Goal: Complete application form

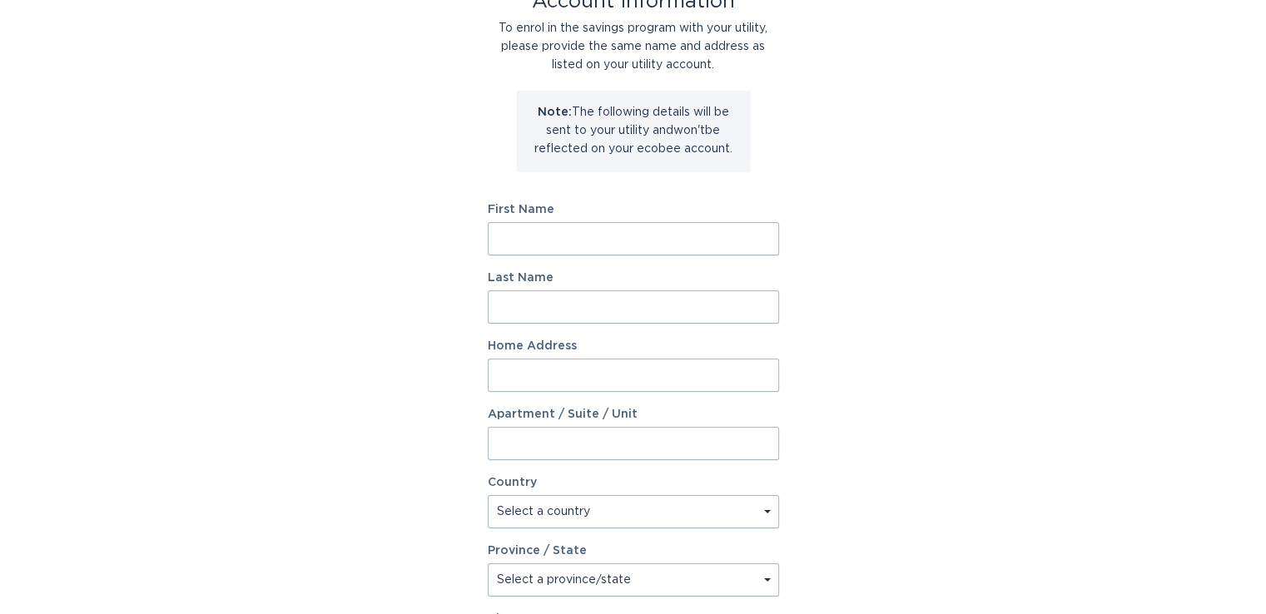
click at [640, 189] on div "Account Information To enrol in the savings program with your utility, please p…" at bounding box center [633, 388] width 291 height 790
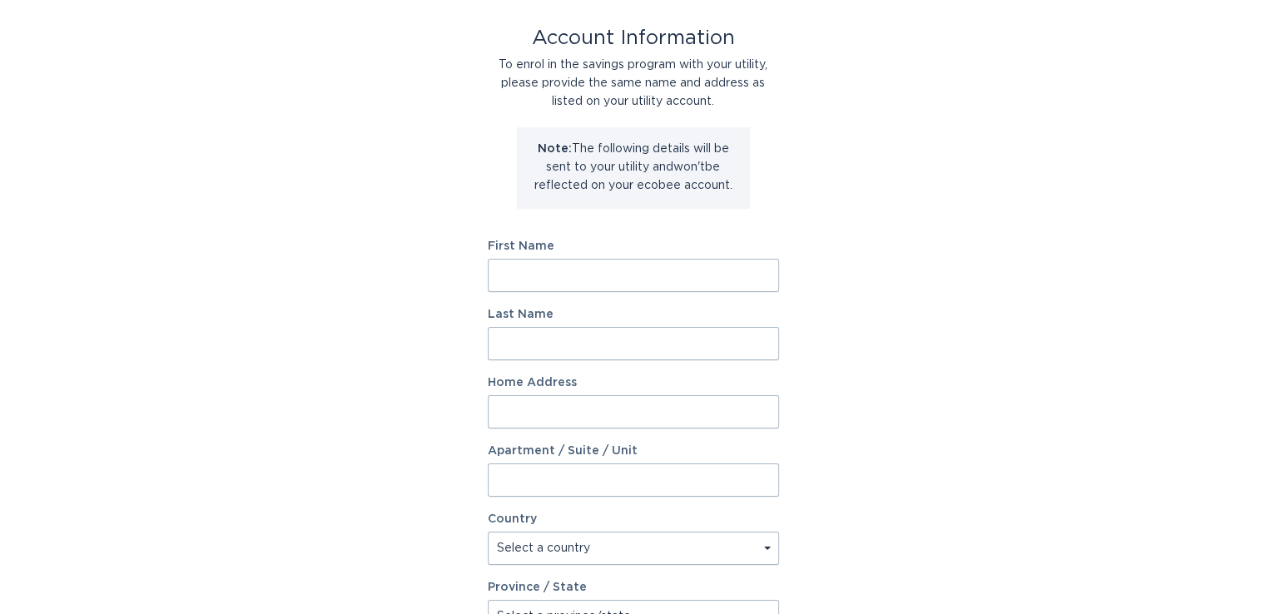
click at [637, 281] on input "First Name" at bounding box center [633, 275] width 291 height 33
type input "Brandon"
type input "Whittle"
type input "2206 Columbia St"
select select "US"
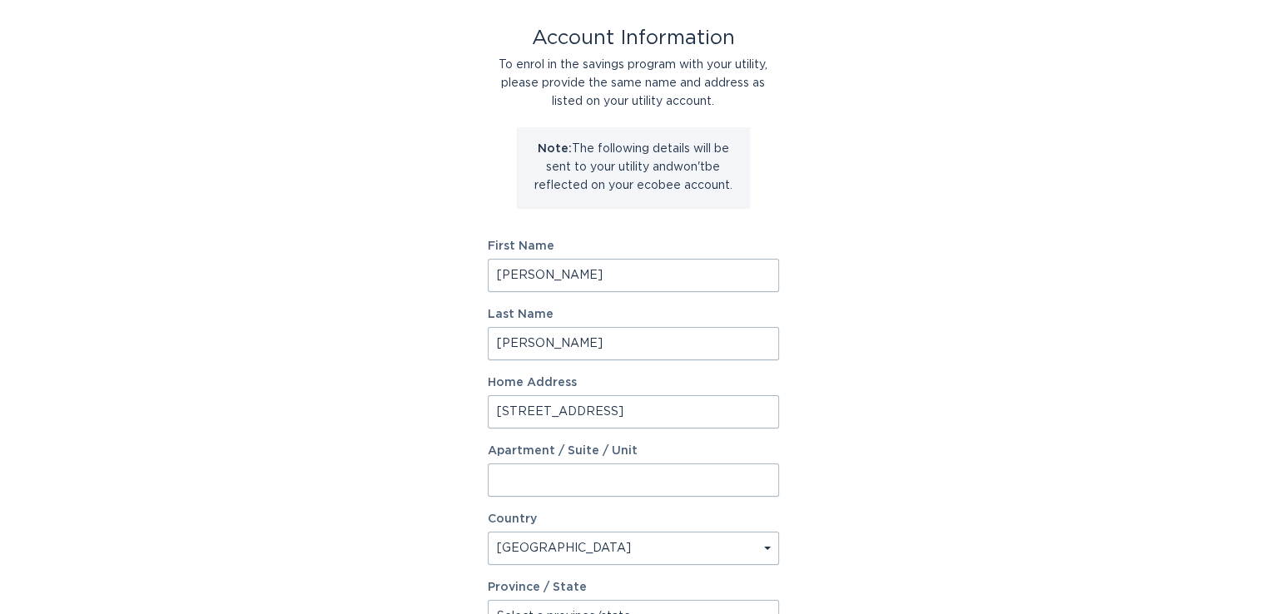
type input "Houston"
type input "77008"
select select "TX"
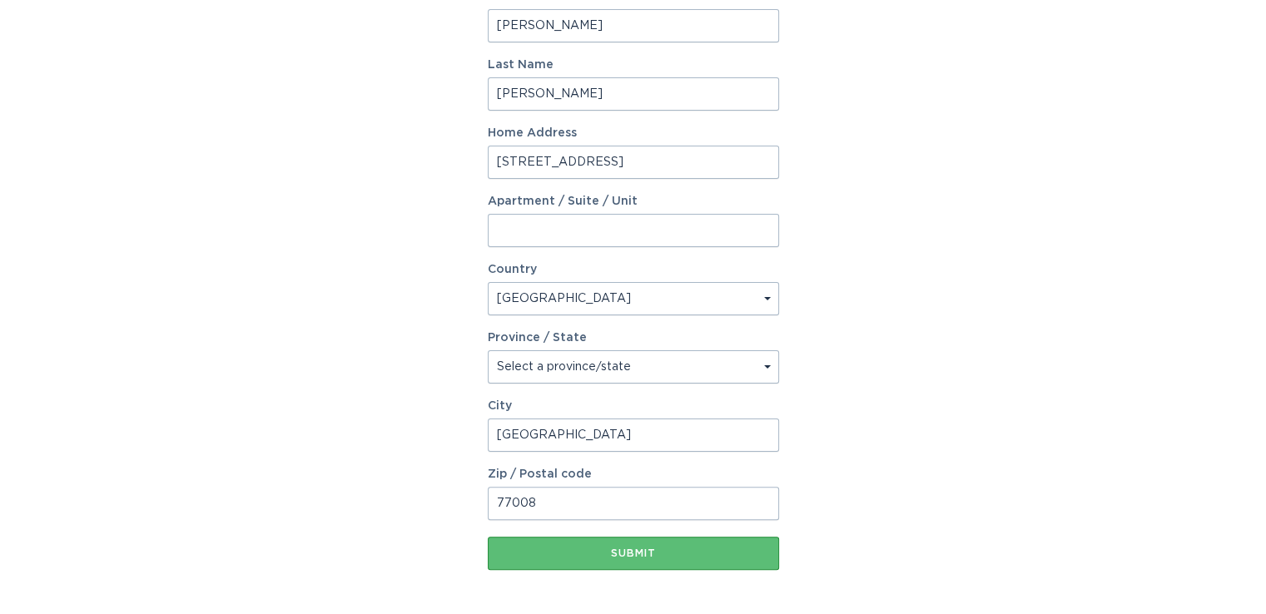
scroll to position [399, 0]
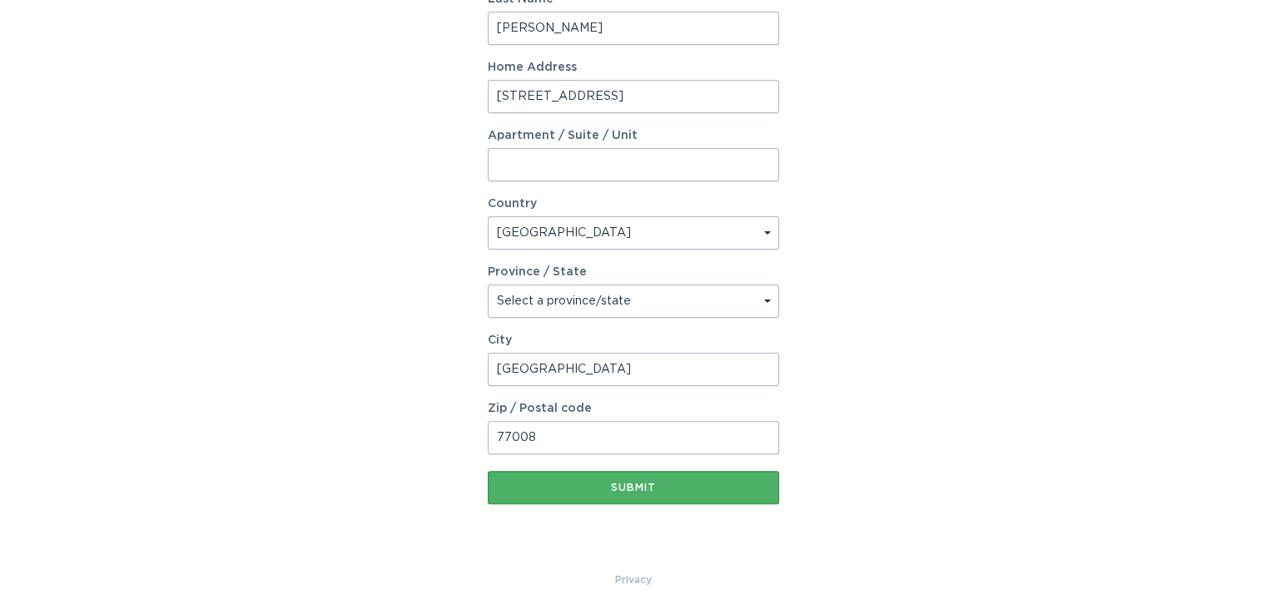
click at [624, 483] on div "Submit" at bounding box center [633, 488] width 275 height 10
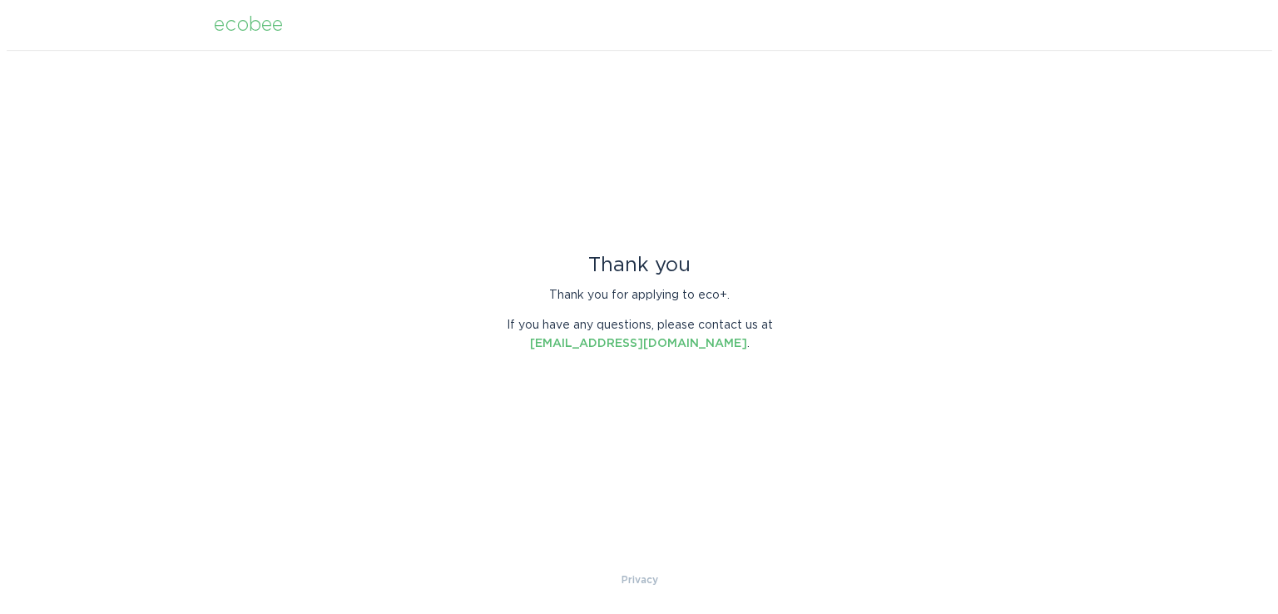
scroll to position [0, 0]
